Goal: Communication & Community: Answer question/provide support

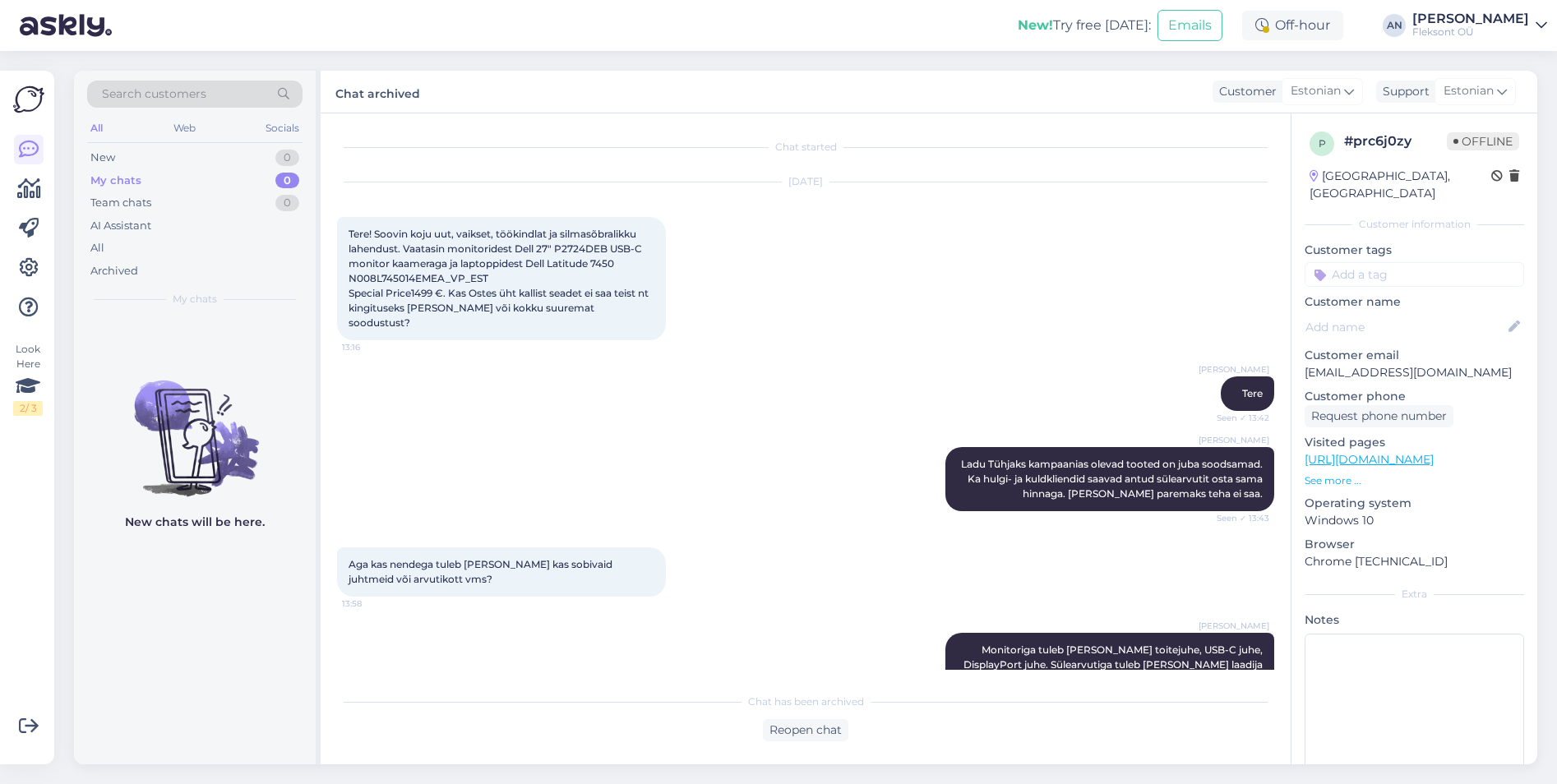
scroll to position [743, 0]
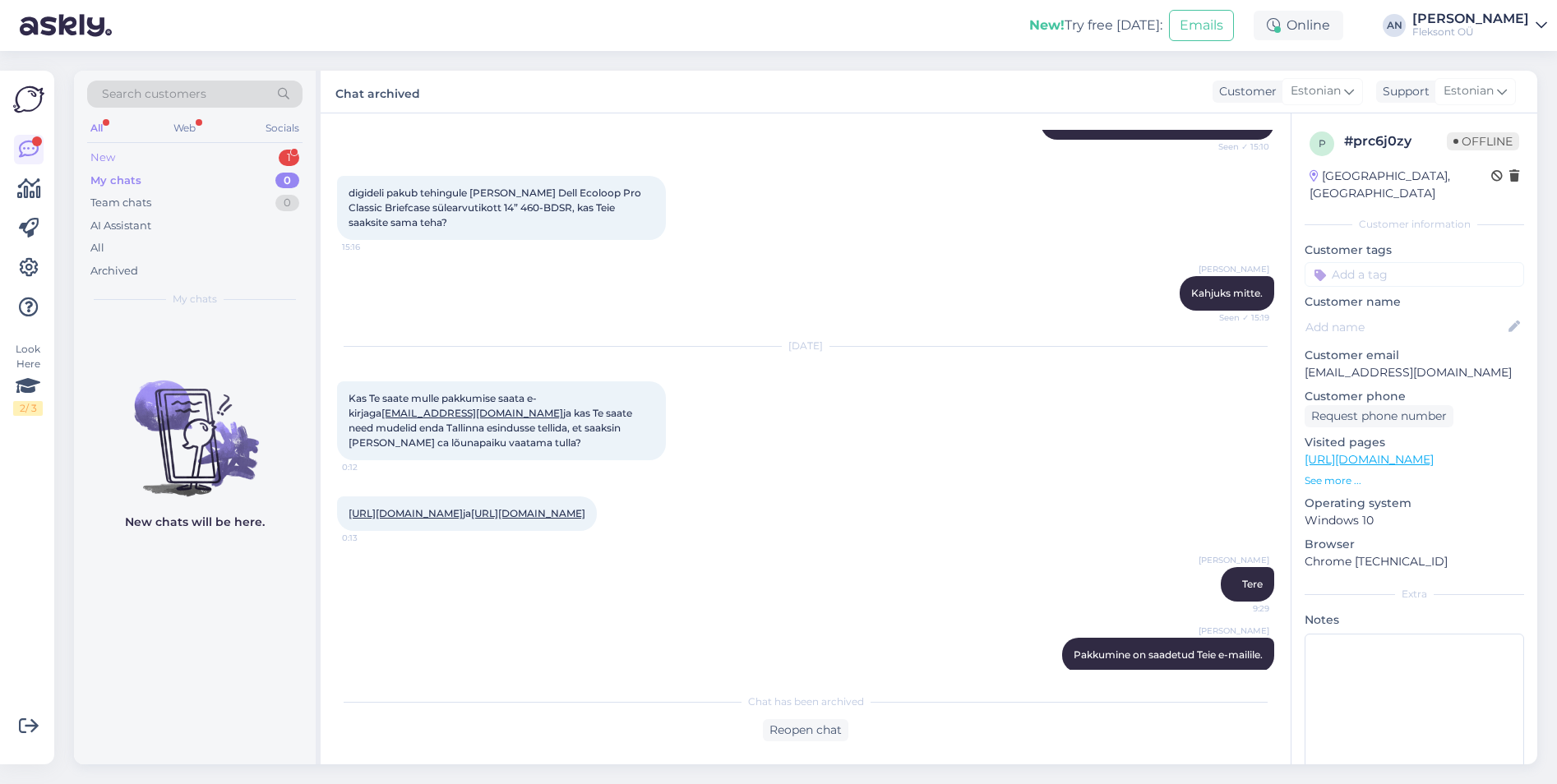
click at [138, 163] on div "New 1" at bounding box center [194, 157] width 215 height 23
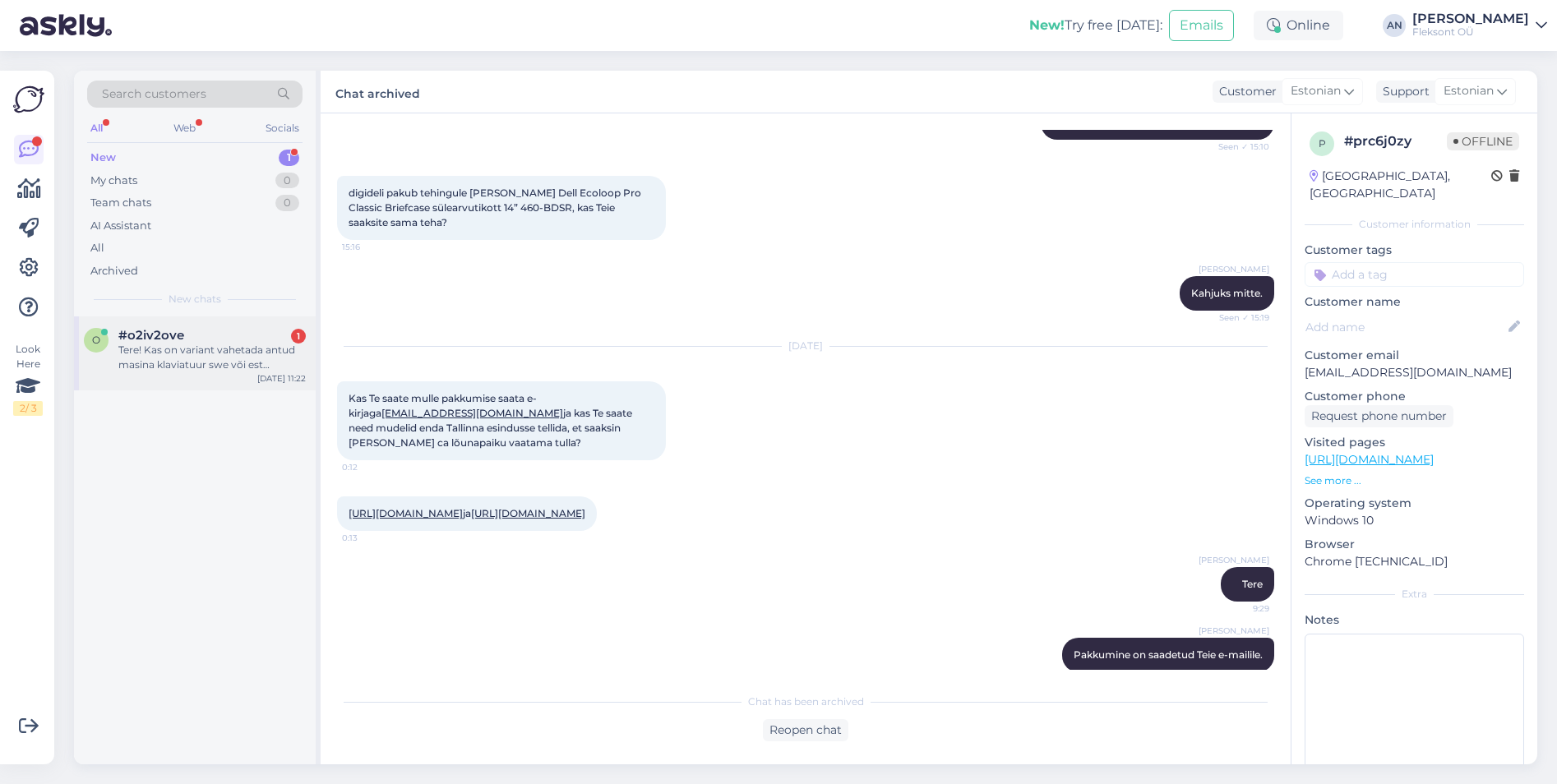
click at [184, 360] on div "Tere! Kas on variant vahetada antud masina klaviatuur swe või est klaviatuuri v…" at bounding box center [211, 358] width 187 height 30
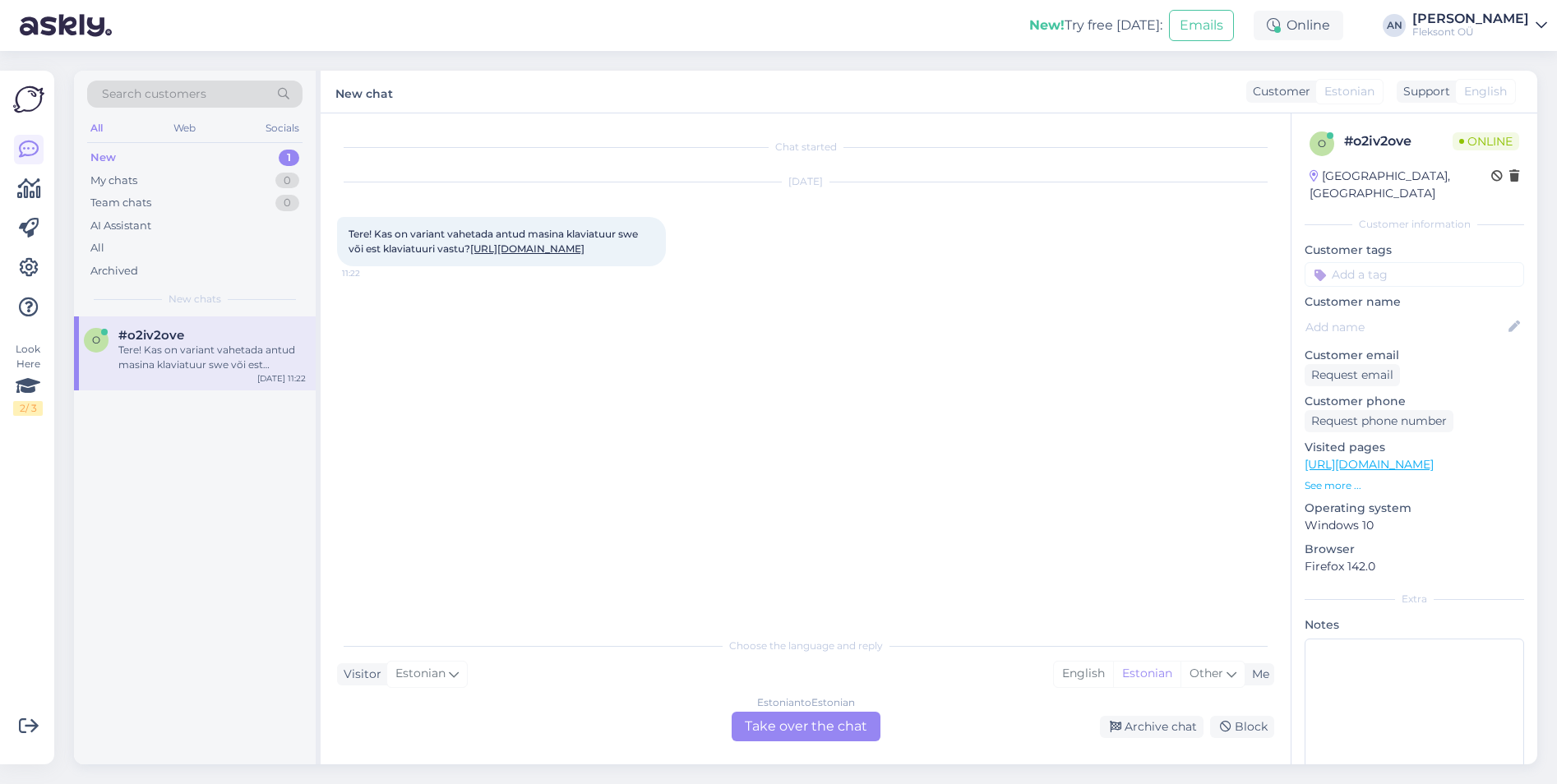
click at [779, 388] on div "Chat started [DATE] Tere! Kas on variant vahetada antud masina klaviatuur swe v…" at bounding box center [813, 372] width 952 height 484
click at [585, 245] on link "[URL][DOMAIN_NAME]" at bounding box center [527, 249] width 114 height 12
click at [783, 723] on div "Estonian to Estonian Take over the chat" at bounding box center [806, 727] width 149 height 30
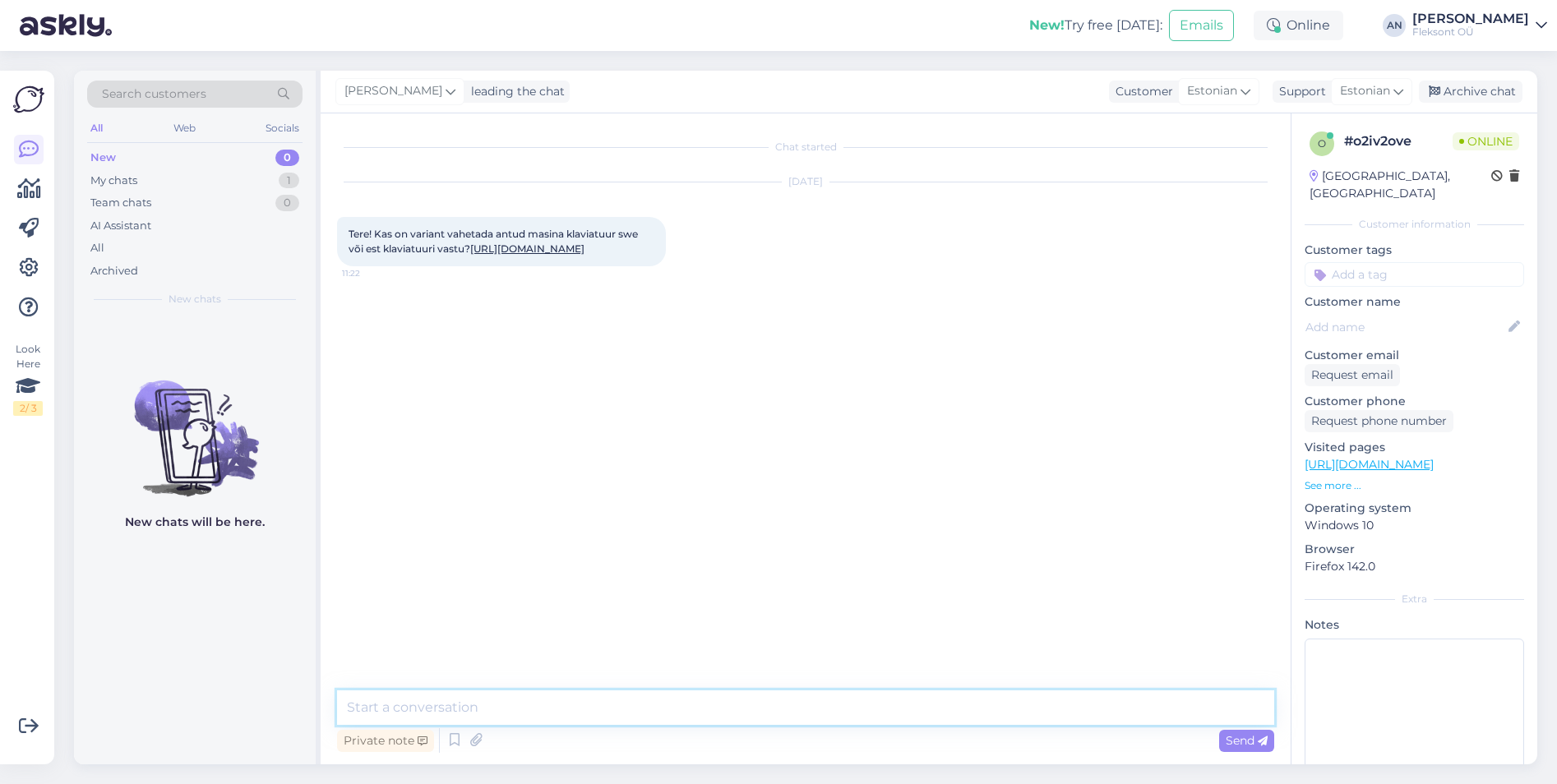
click at [549, 698] on textarea at bounding box center [805, 707] width 937 height 35
drag, startPoint x: 742, startPoint y: 710, endPoint x: 706, endPoint y: 712, distance: 36.1
click at [706, 712] on textarea "Tere. Eesti taustvalgustusega klaviatuuri saame tellida. Hind koos vahetusega o…" at bounding box center [805, 707] width 937 height 35
type textarea "Tere. Eesti taustvalgustusega klaviatuuri saame tellida. Klaviatuuri hind koos …"
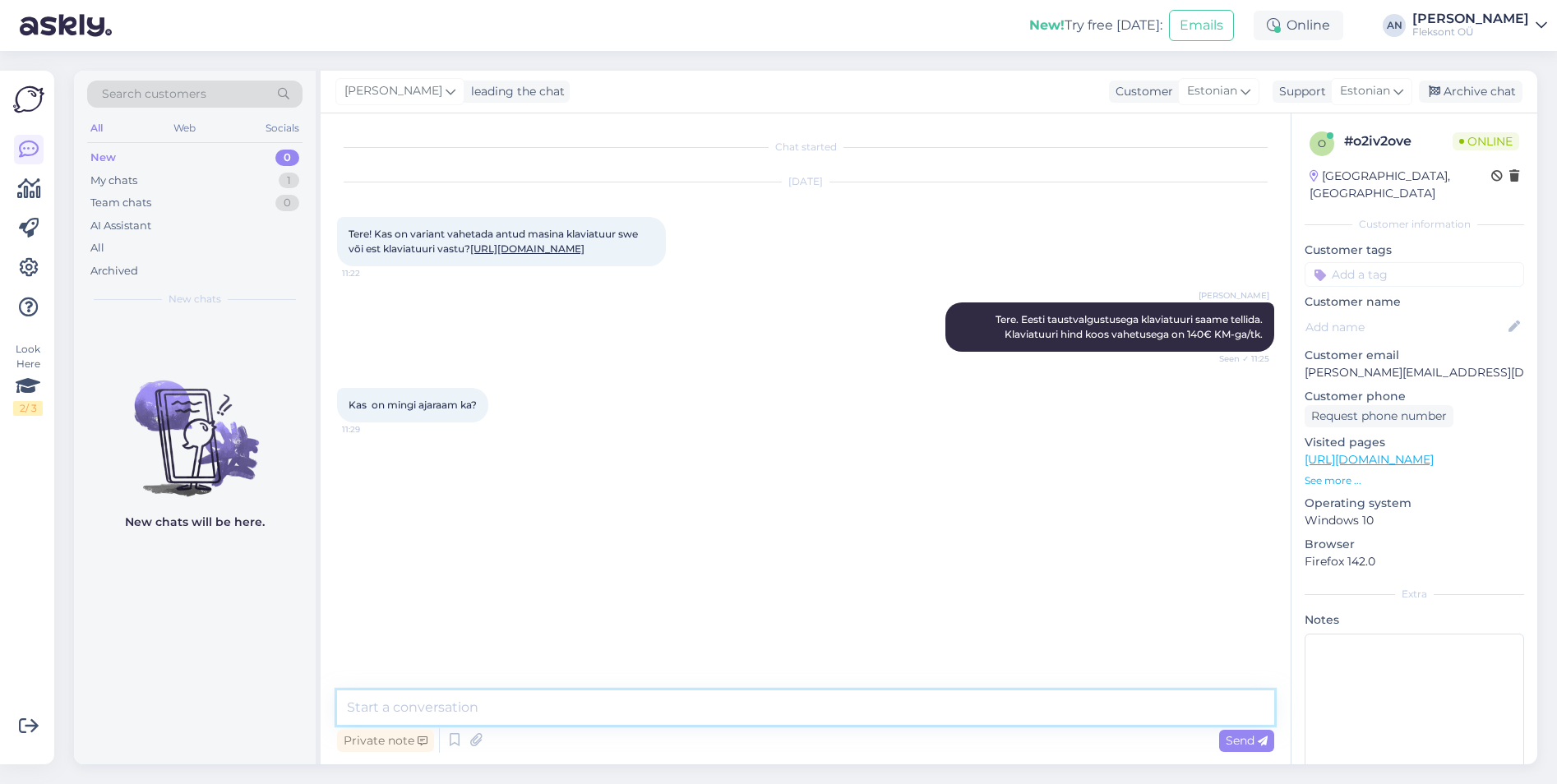
click at [570, 708] on textarea at bounding box center [805, 707] width 937 height 35
type textarea "T"
type textarea "Klaviatuuri tellimise aeg 1-2 argipäeva ning vahetusele kulub 3-4 tundi kuna kl…"
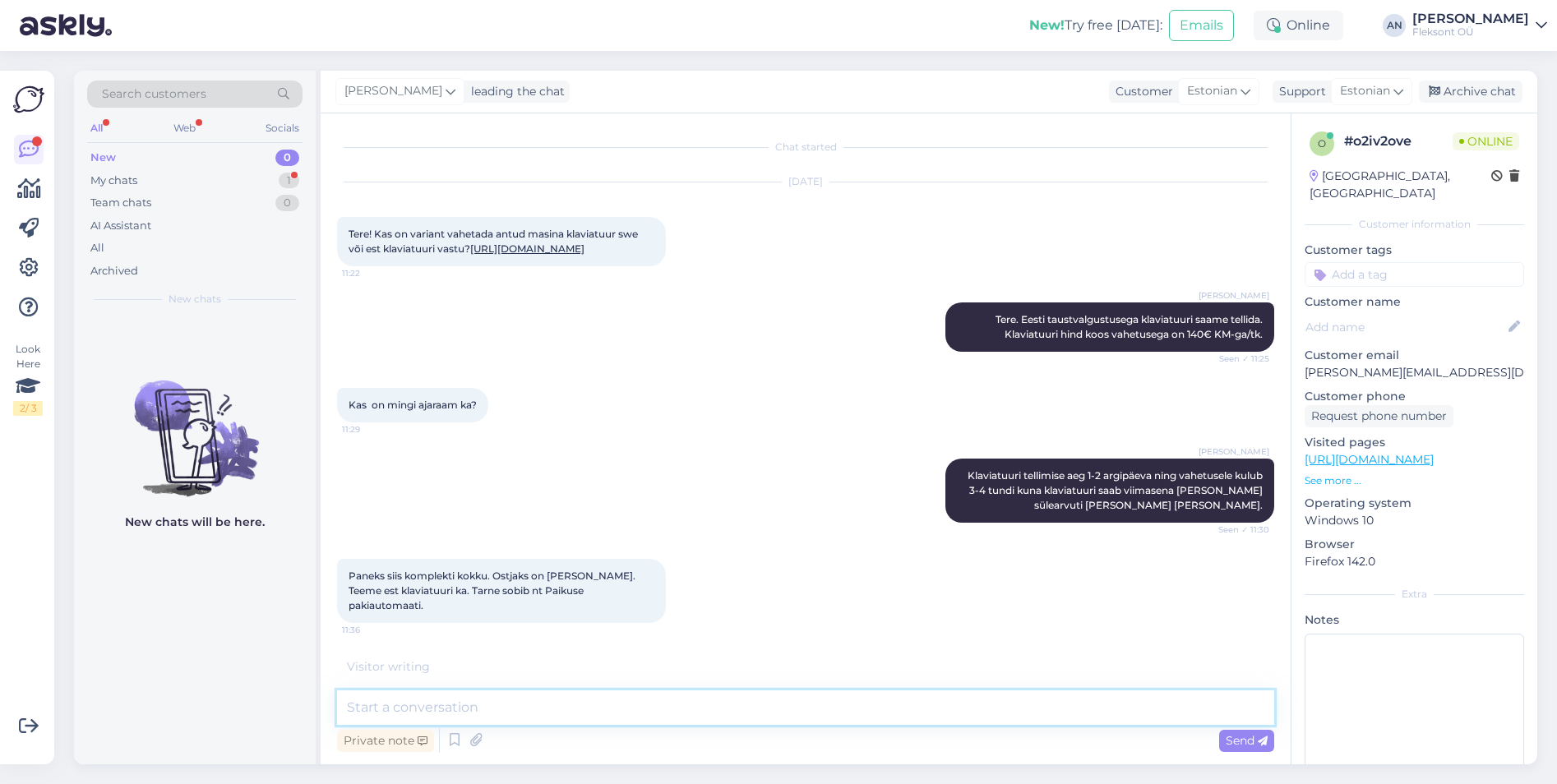
click at [563, 699] on textarea at bounding box center [805, 707] width 937 height 35
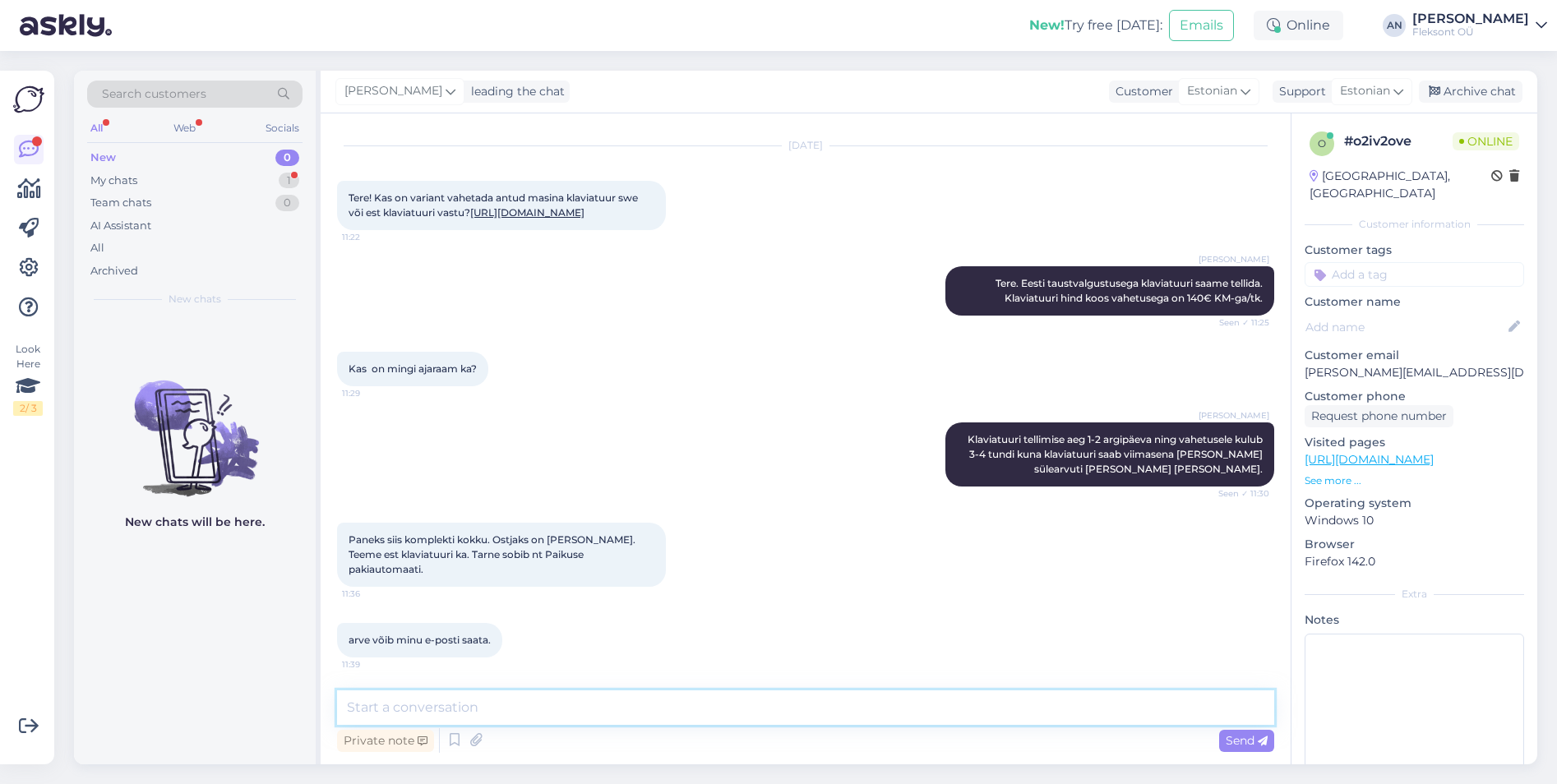
type textarea "S"
type textarea "Palun telefoninumbrit [PERSON_NAME] sülearvuti komplekteeritud ja saatmiseks lä…"
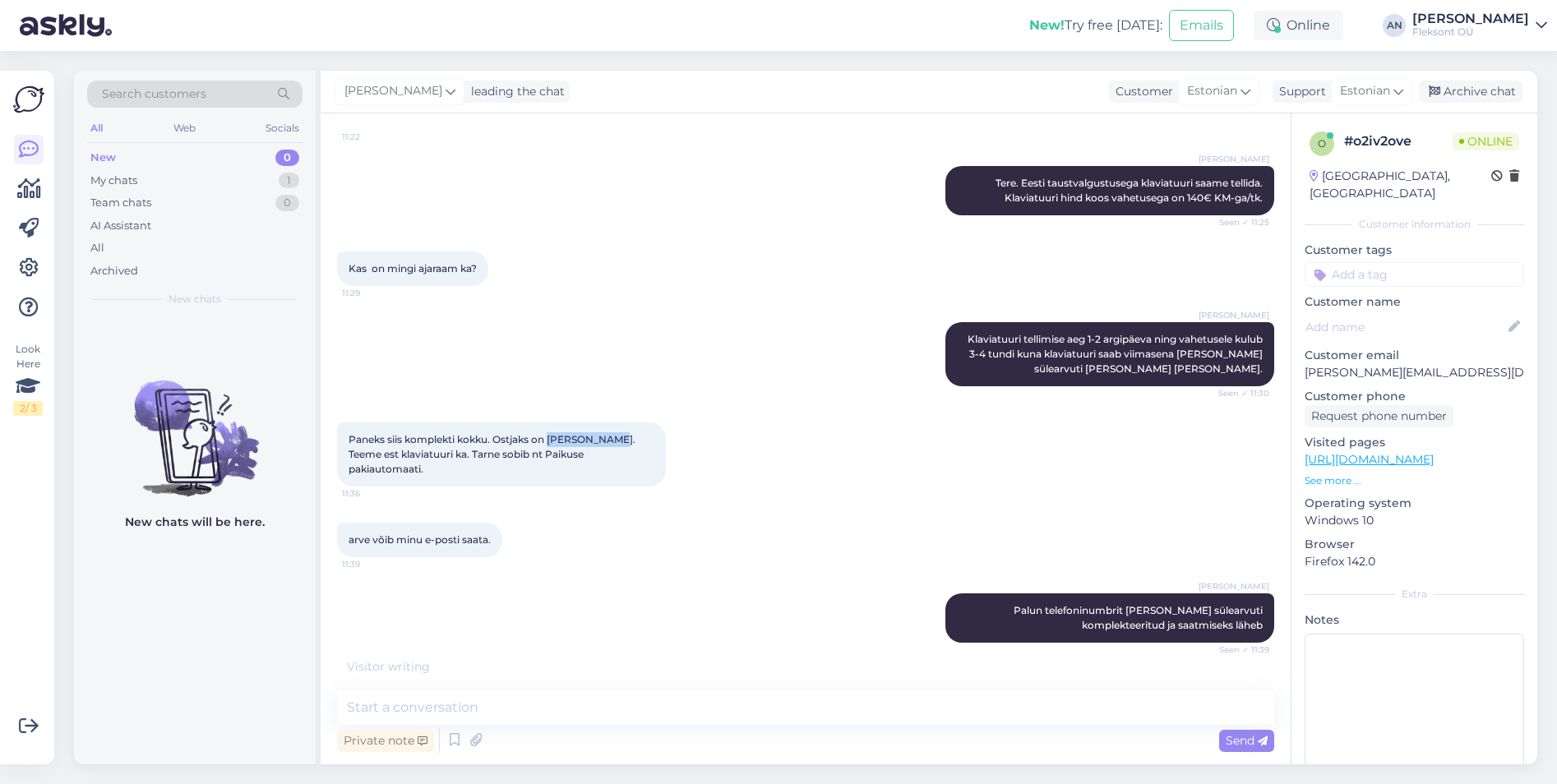
drag, startPoint x: 552, startPoint y: 454, endPoint x: 617, endPoint y: 452, distance: 65.0
click at [617, 452] on span "Paneks siis komplekti kokku. Ostjaks on [PERSON_NAME]. Teeme est klaviatuuri ka…" at bounding box center [493, 454] width 289 height 42
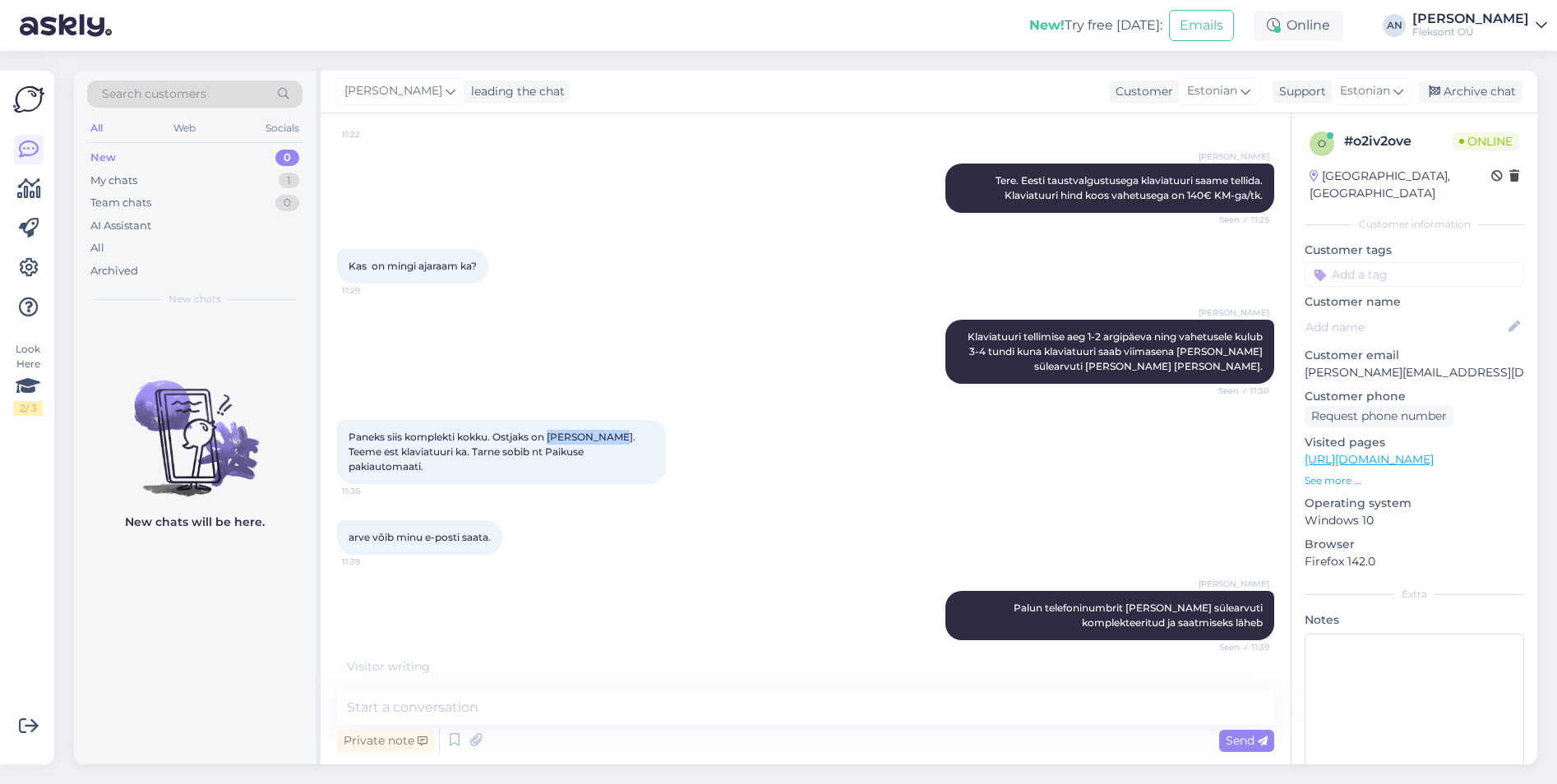
copy span "[PERSON_NAME]"
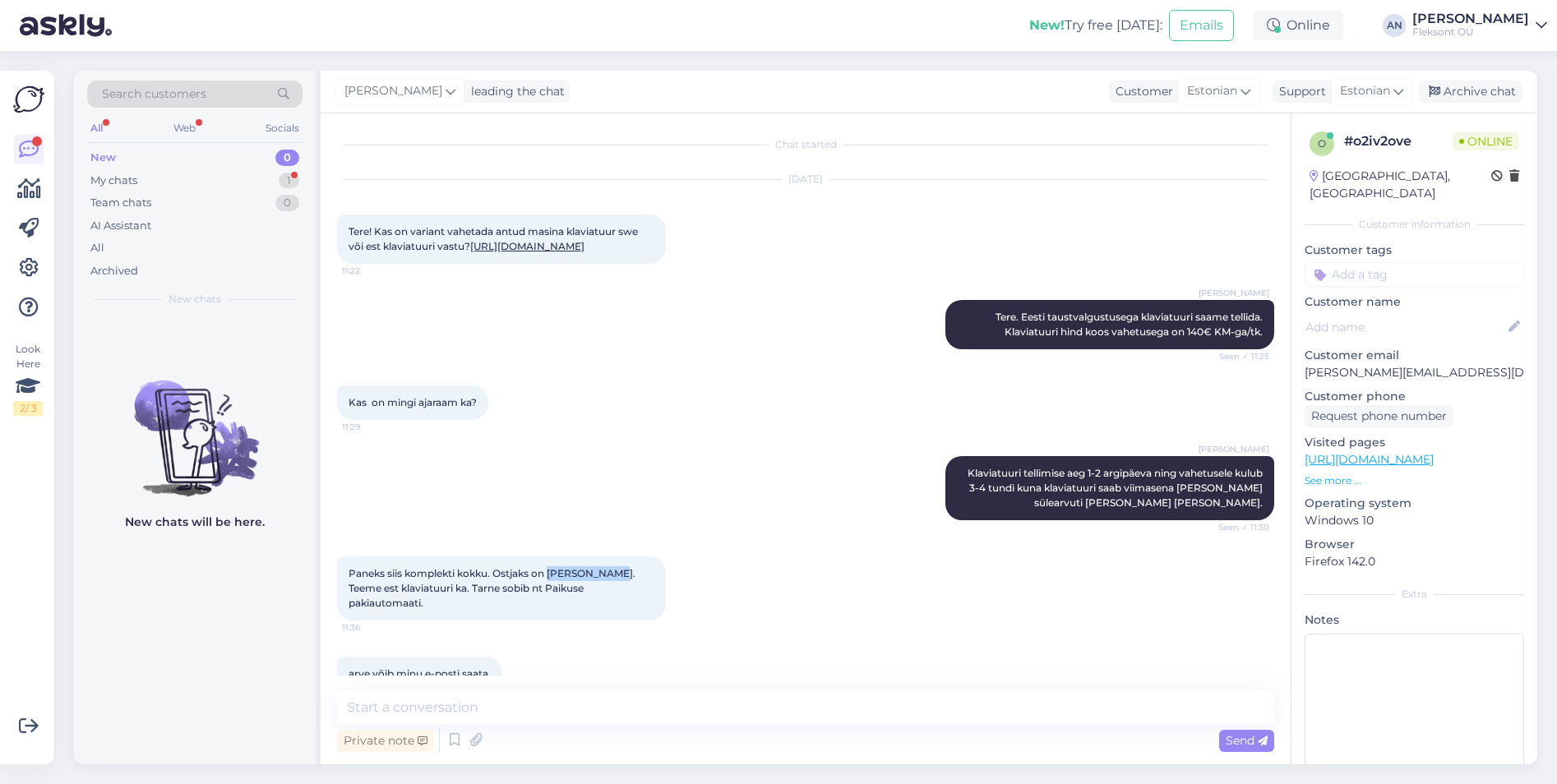
scroll to position [0, 0]
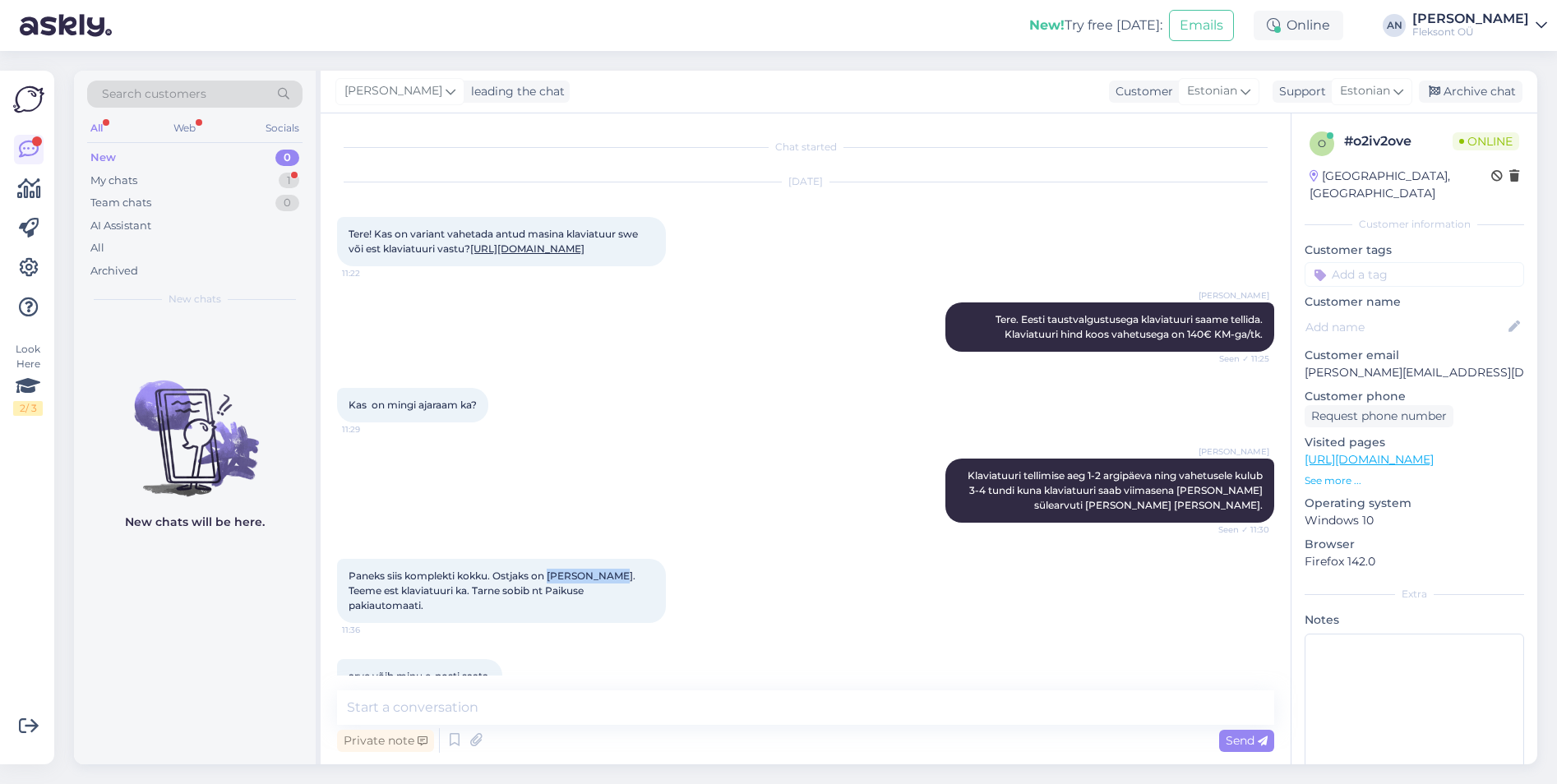
click at [568, 254] on link "[URL][DOMAIN_NAME]" at bounding box center [527, 249] width 114 height 12
click at [585, 252] on link "[URL][DOMAIN_NAME]" at bounding box center [527, 249] width 114 height 12
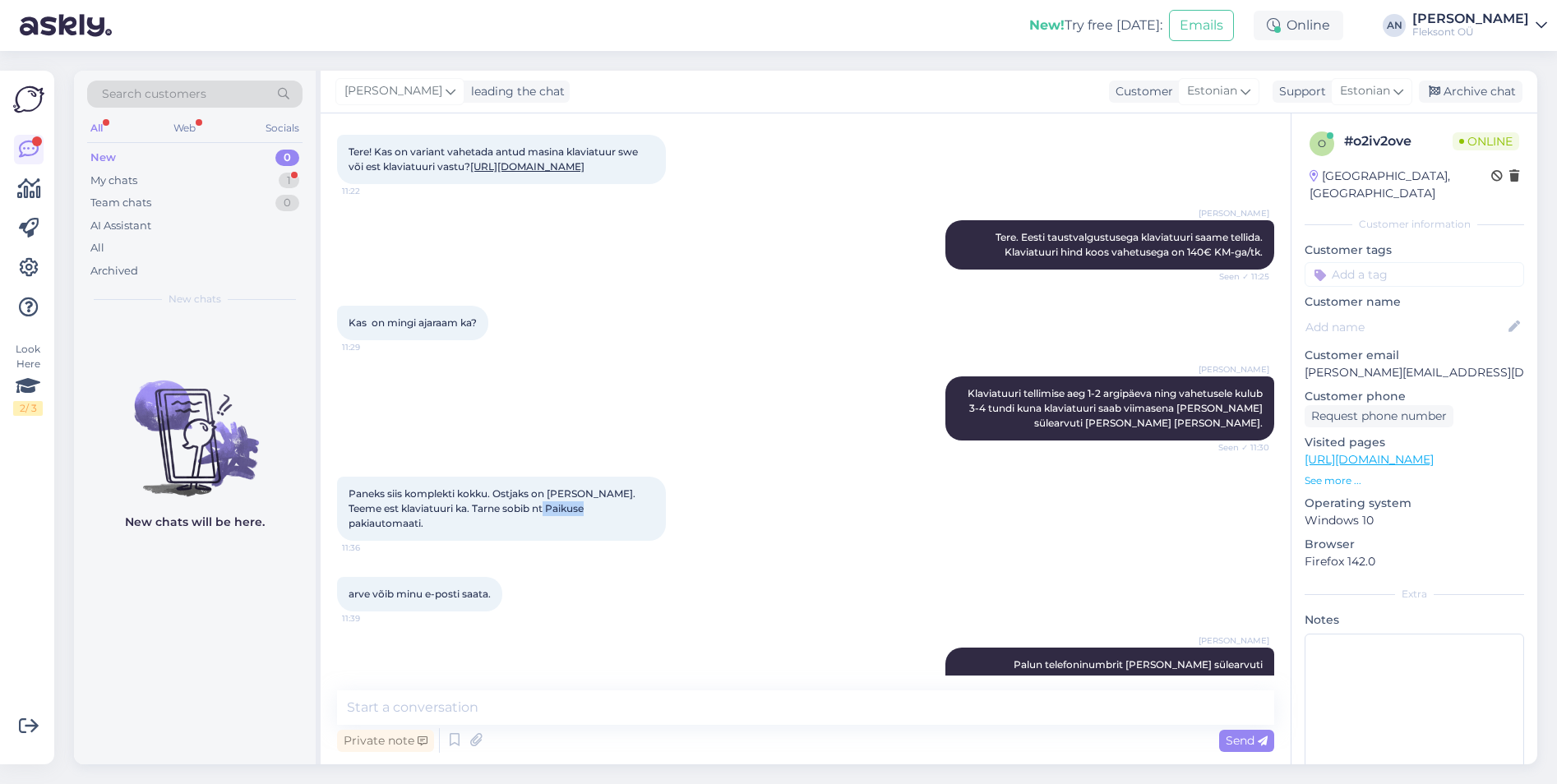
drag, startPoint x: 548, startPoint y: 521, endPoint x: 619, endPoint y: 524, distance: 71.1
click at [619, 524] on div "Paneks siis komplekti kokku. Ostjaks on [PERSON_NAME]. Teeme est klaviatuuri ka…" at bounding box center [501, 509] width 329 height 64
copy span "Paikuse"
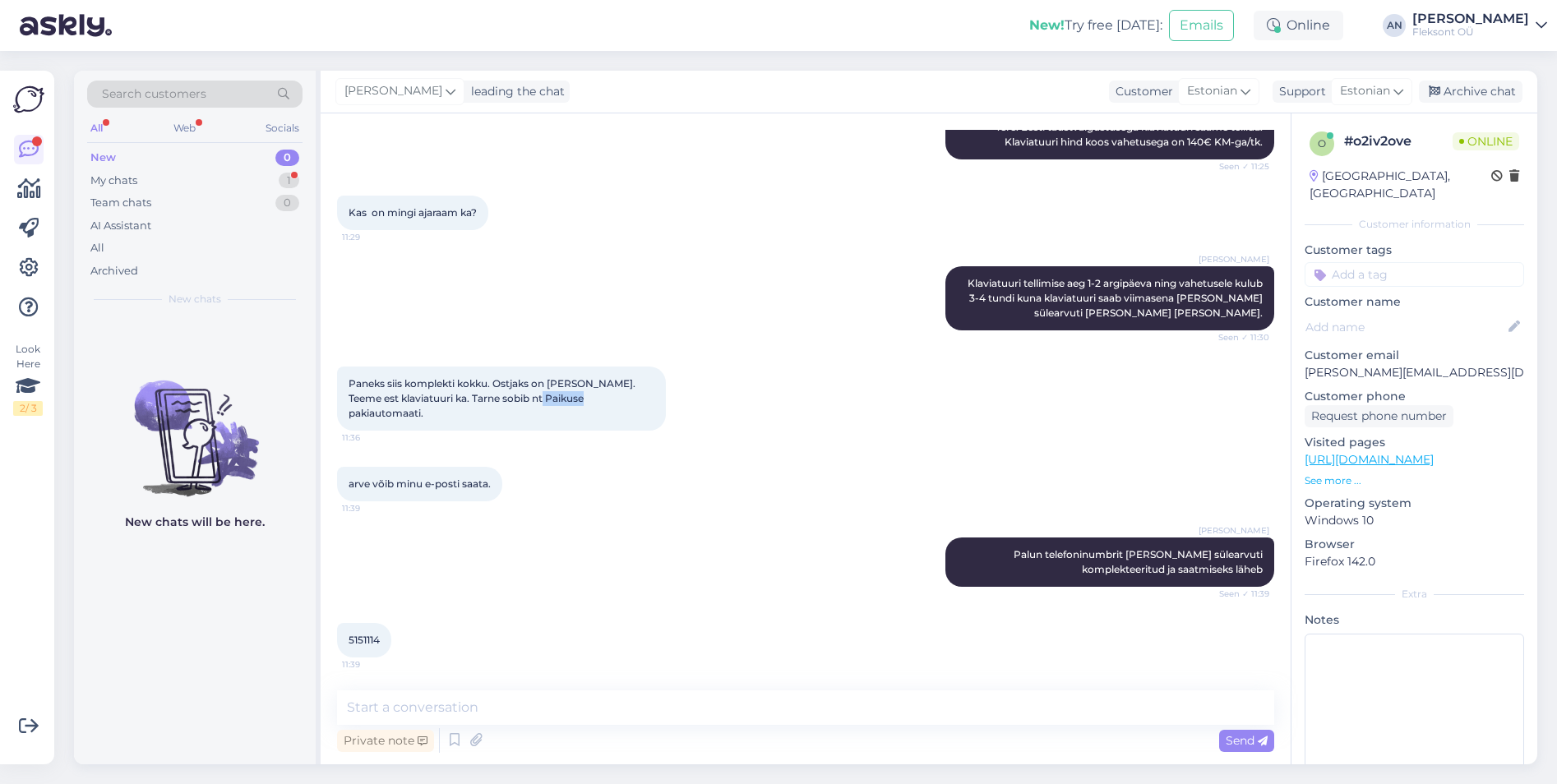
scroll to position [207, 0]
drag, startPoint x: 388, startPoint y: 641, endPoint x: 346, endPoint y: 642, distance: 42.0
click at [346, 642] on div "5151114 11:39" at bounding box center [364, 640] width 54 height 35
copy span "5151114"
drag, startPoint x: 1466, startPoint y: 354, endPoint x: 1305, endPoint y: 358, distance: 161.0
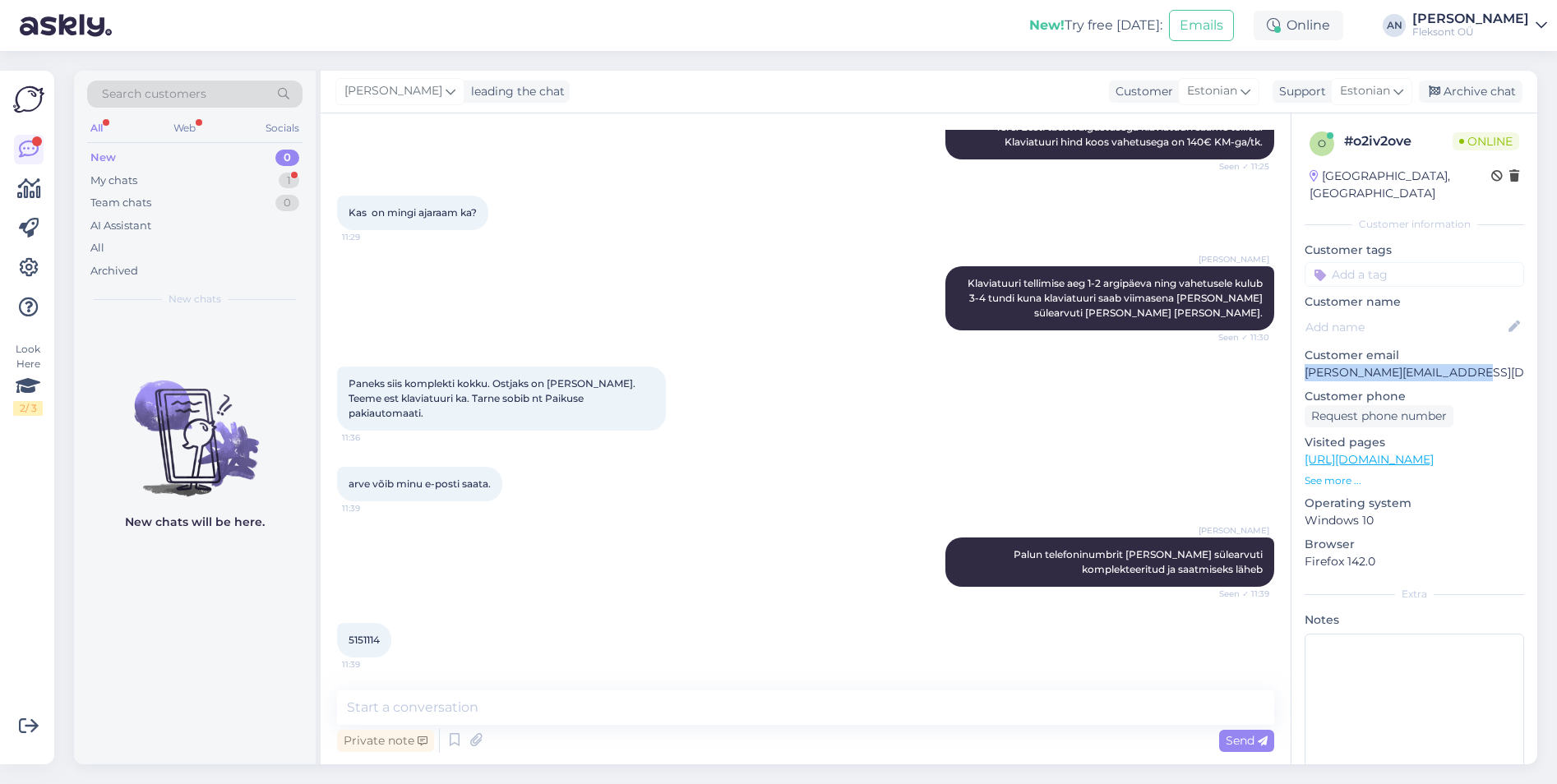
click at [1305, 364] on p "[PERSON_NAME][EMAIL_ADDRESS][DOMAIN_NAME]" at bounding box center [1414, 372] width 219 height 17
copy p "[PERSON_NAME][EMAIL_ADDRESS][DOMAIN_NAME]"
click at [526, 572] on div "[PERSON_NAME] Palun telefoninumbrit [PERSON_NAME] sülearvuti komplekteeritud ja…" at bounding box center [805, 562] width 937 height 85
click at [480, 708] on textarea at bounding box center [805, 707] width 937 height 35
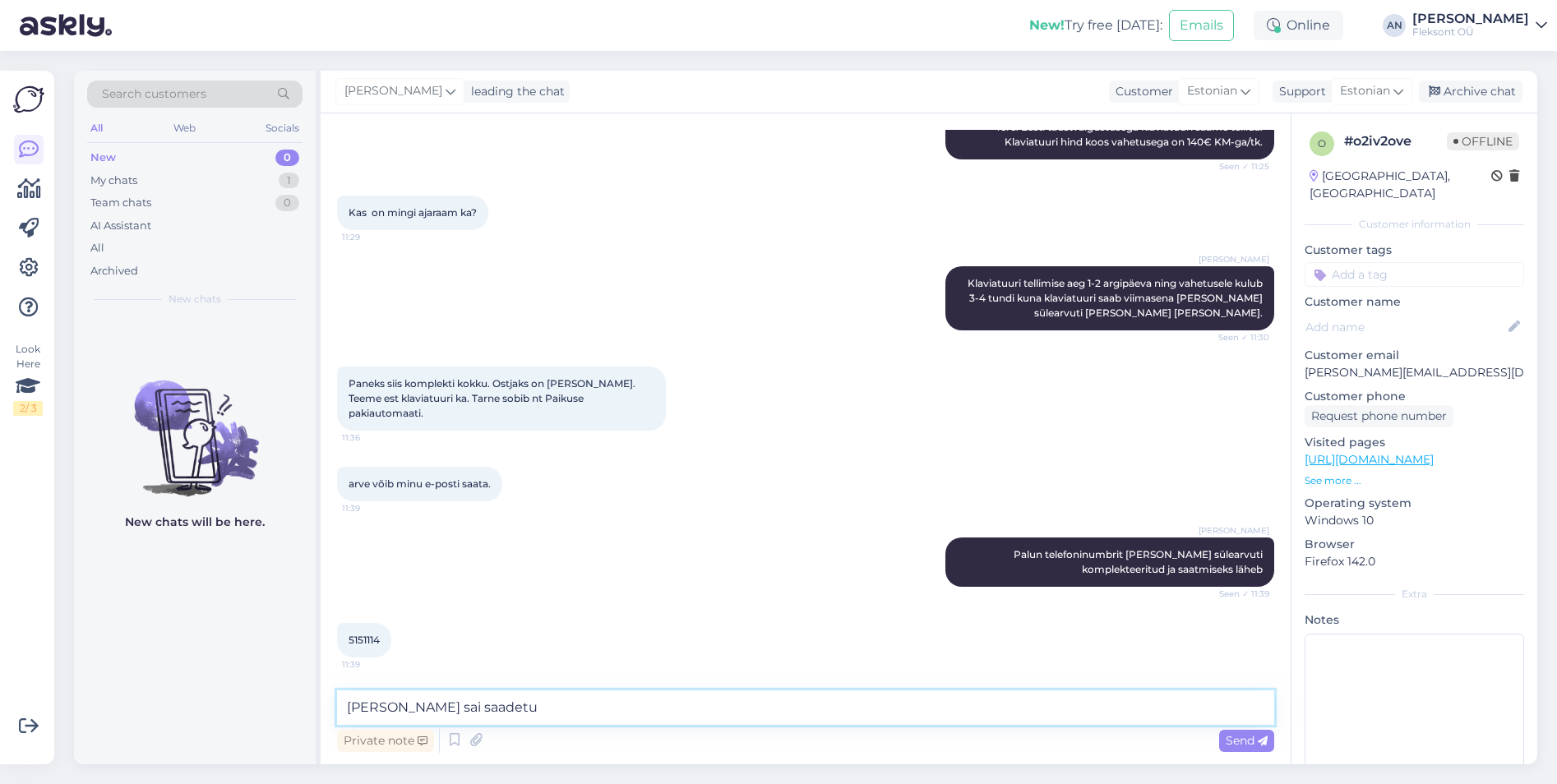
type textarea "Arve sai saadetud"
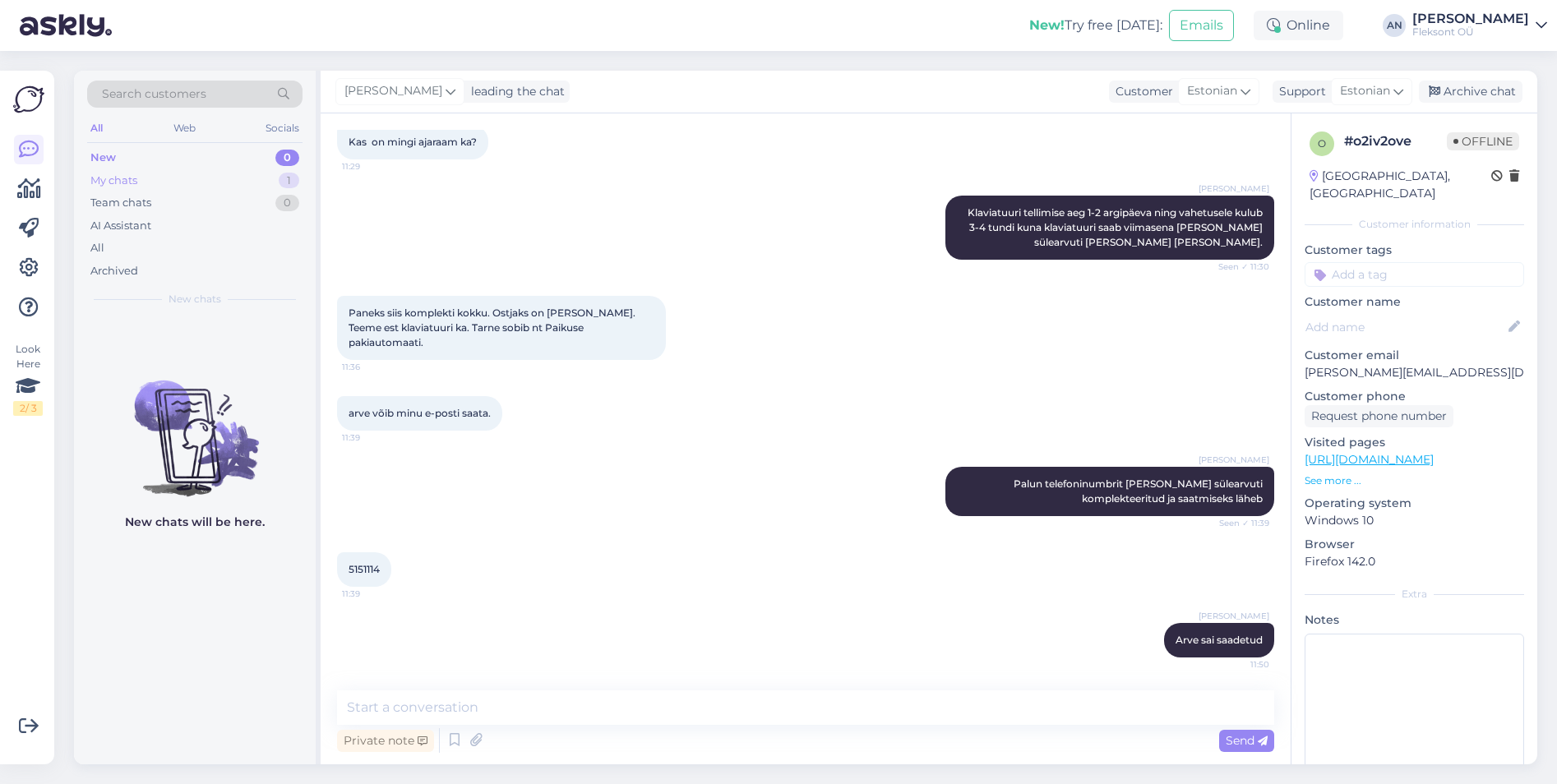
click at [158, 185] on div "My chats 1" at bounding box center [194, 181] width 215 height 23
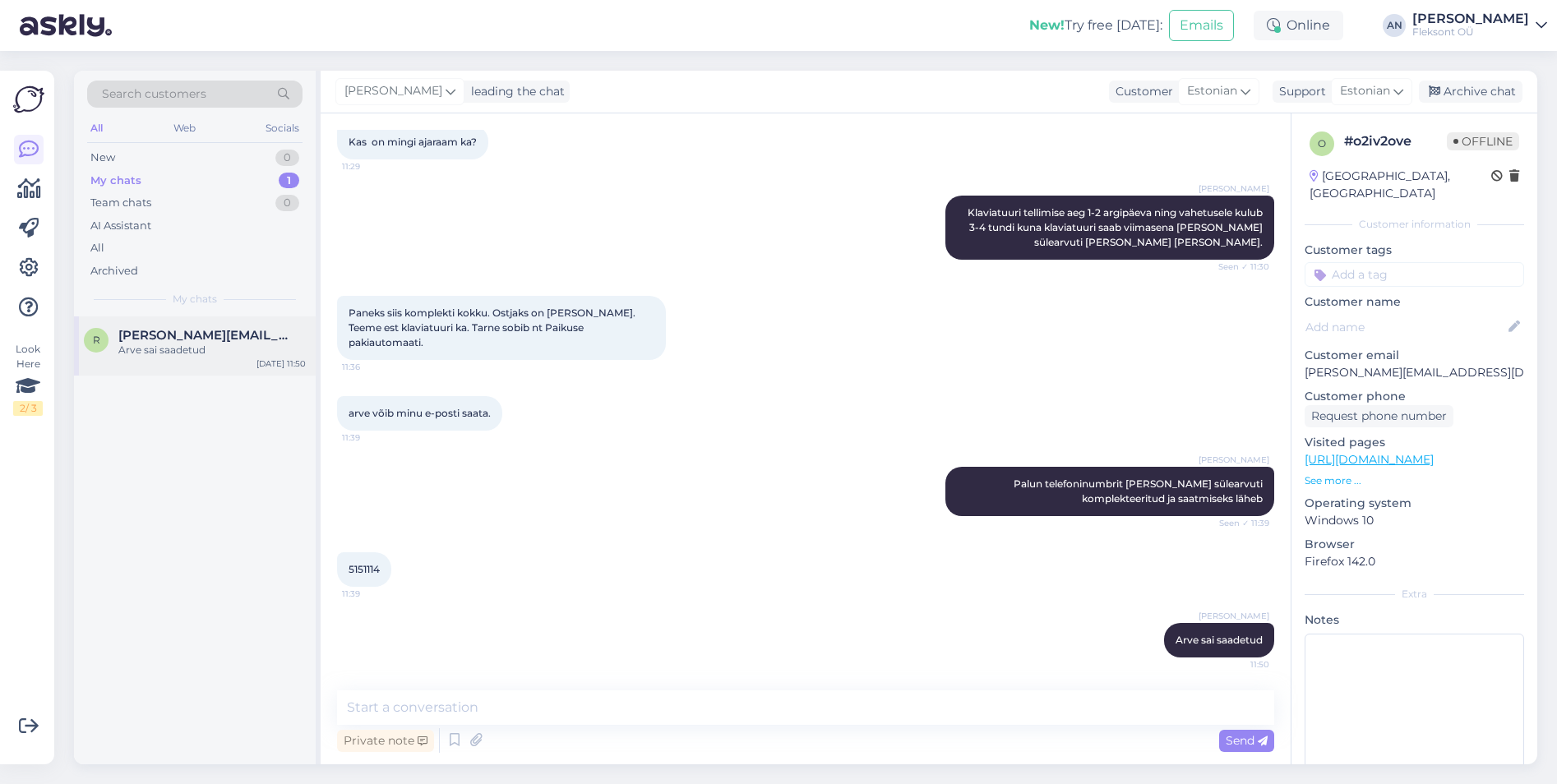
click at [198, 352] on div "Arve sai saadetud" at bounding box center [211, 350] width 187 height 15
click at [744, 553] on div "5151114 11:39" at bounding box center [805, 569] width 937 height 70
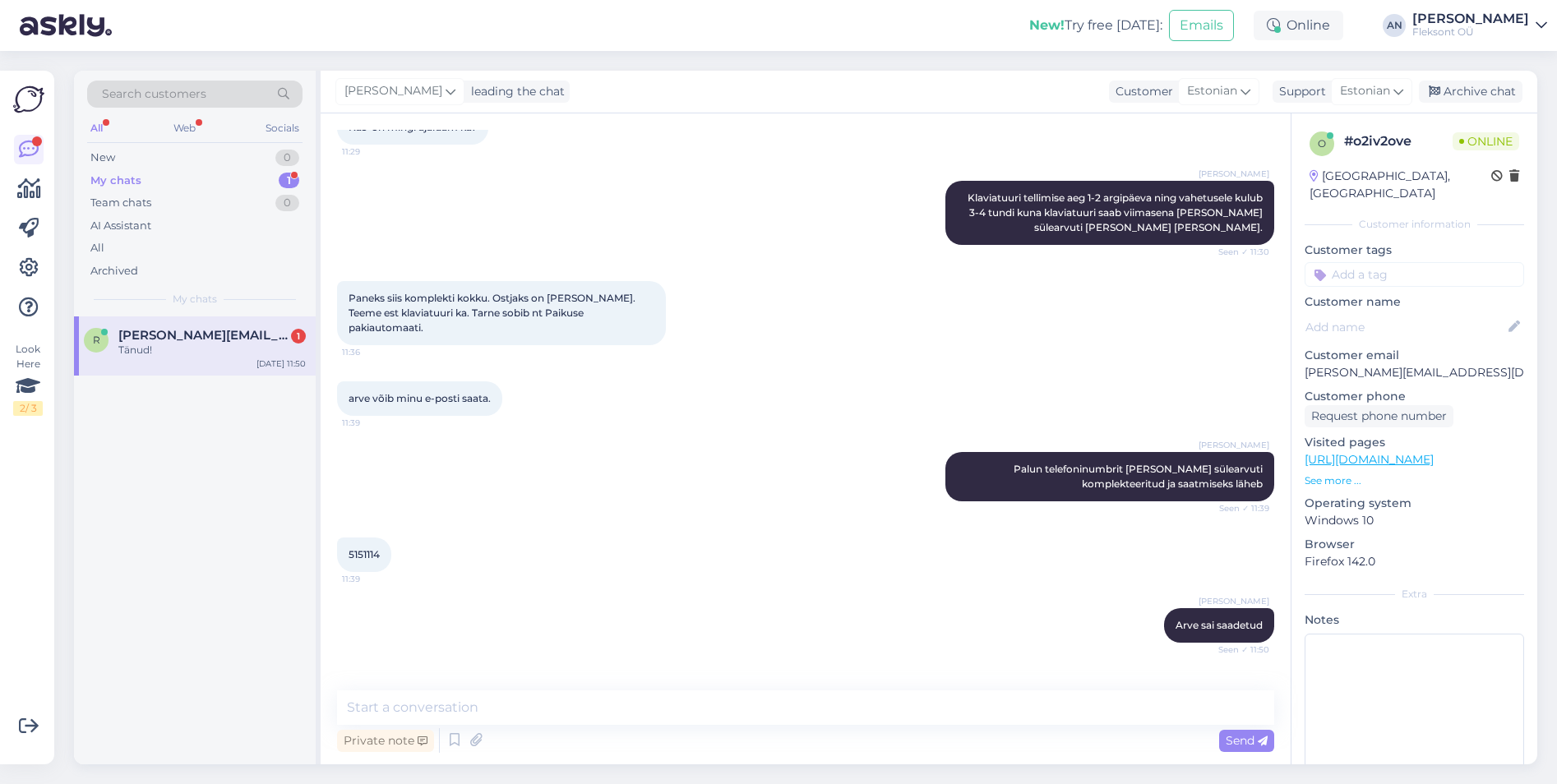
scroll to position [348, 0]
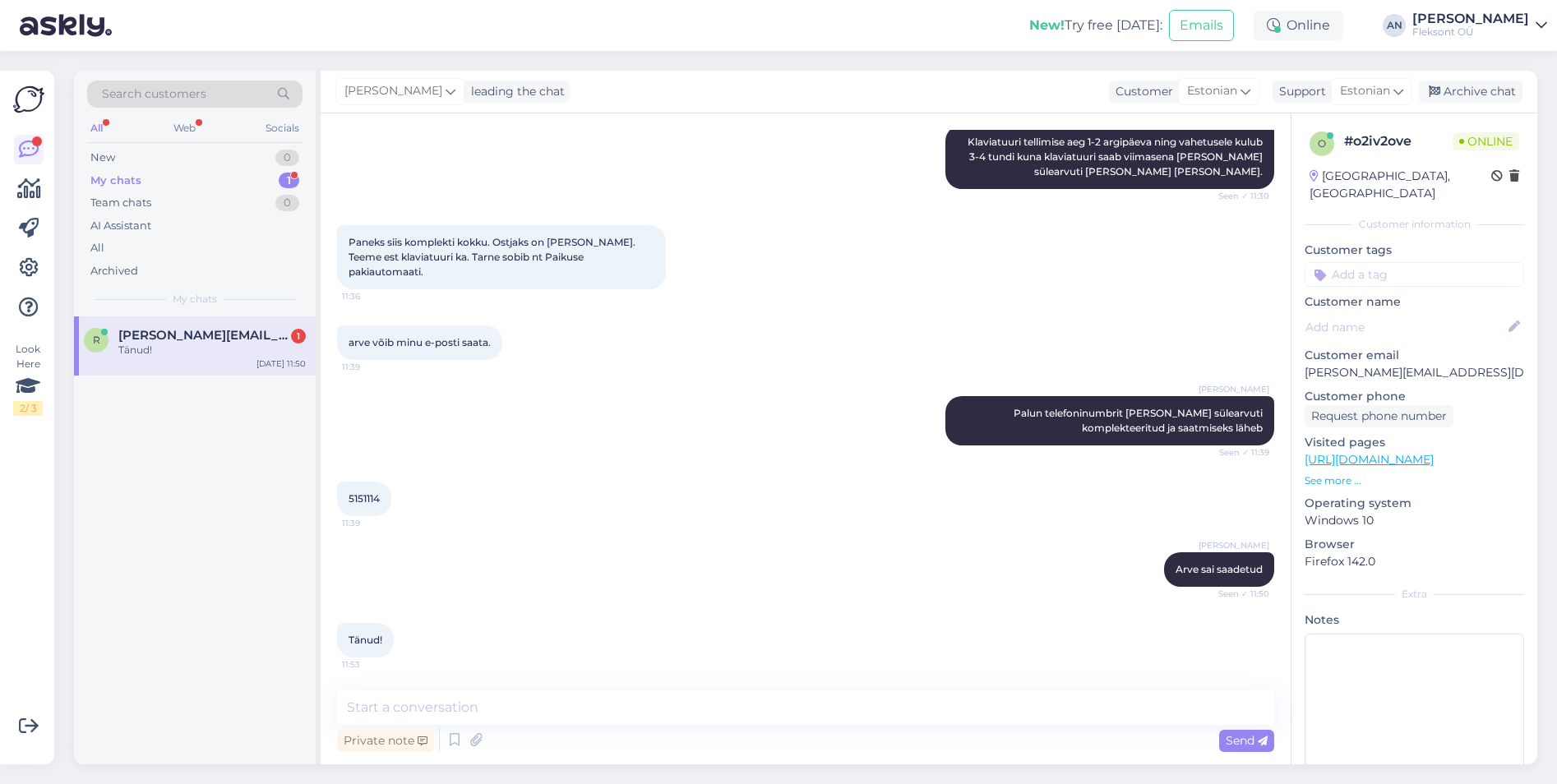
click at [187, 354] on div "Tänud!" at bounding box center [211, 350] width 187 height 15
